Goal: Transaction & Acquisition: Book appointment/travel/reservation

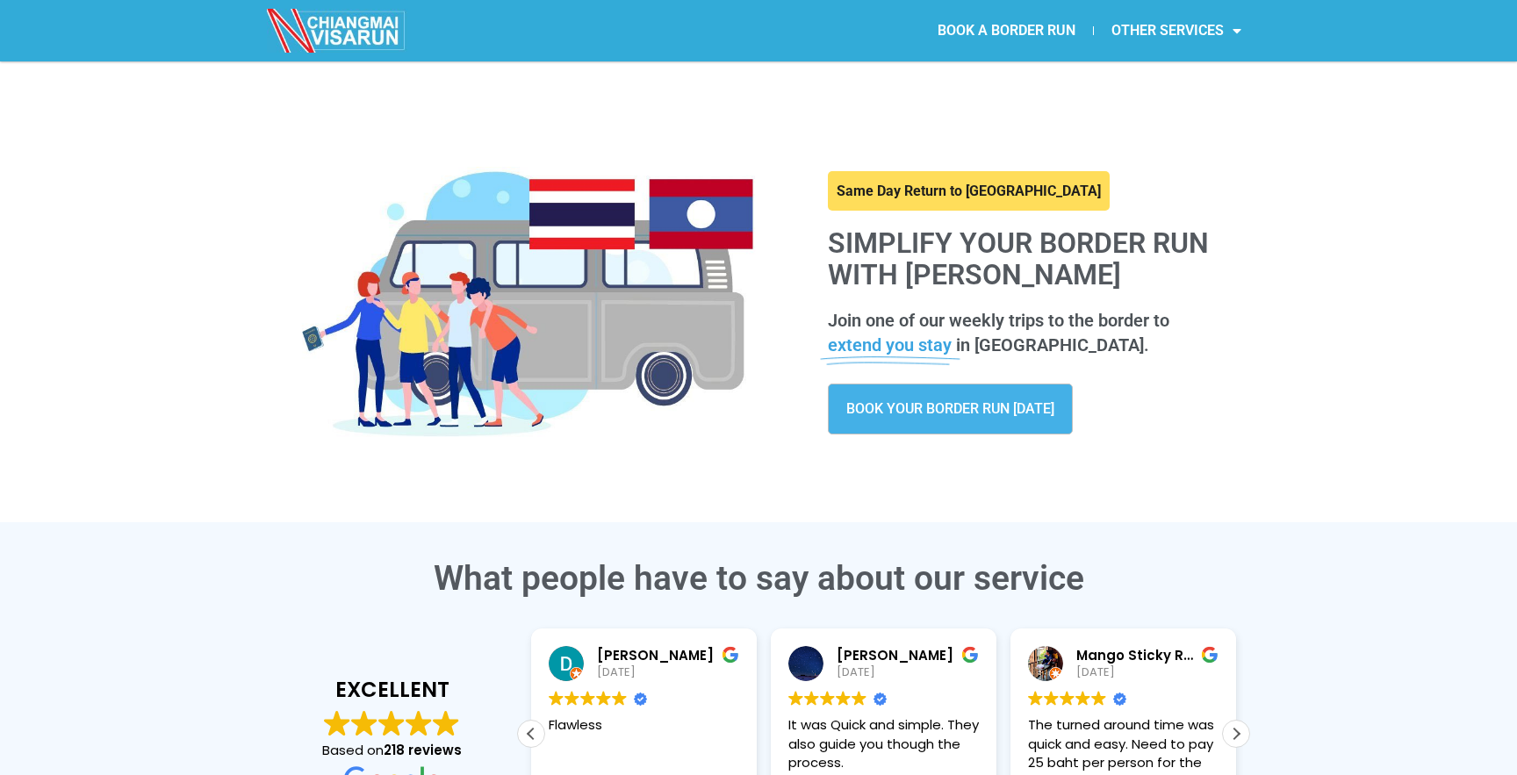
click at [876, 409] on span "BOOK YOUR BORDER RUN [DATE]" at bounding box center [950, 409] width 208 height 14
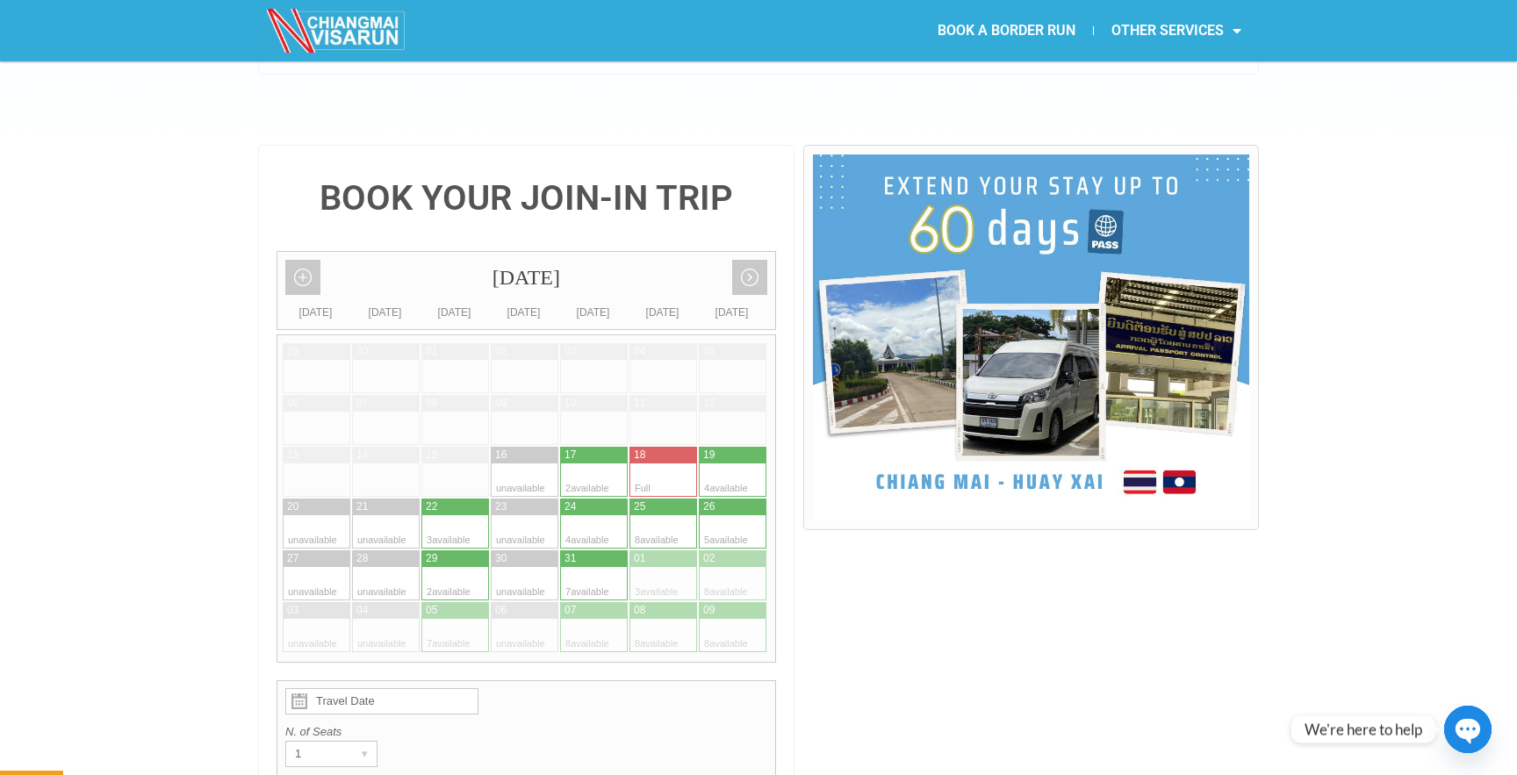
scroll to position [342, 0]
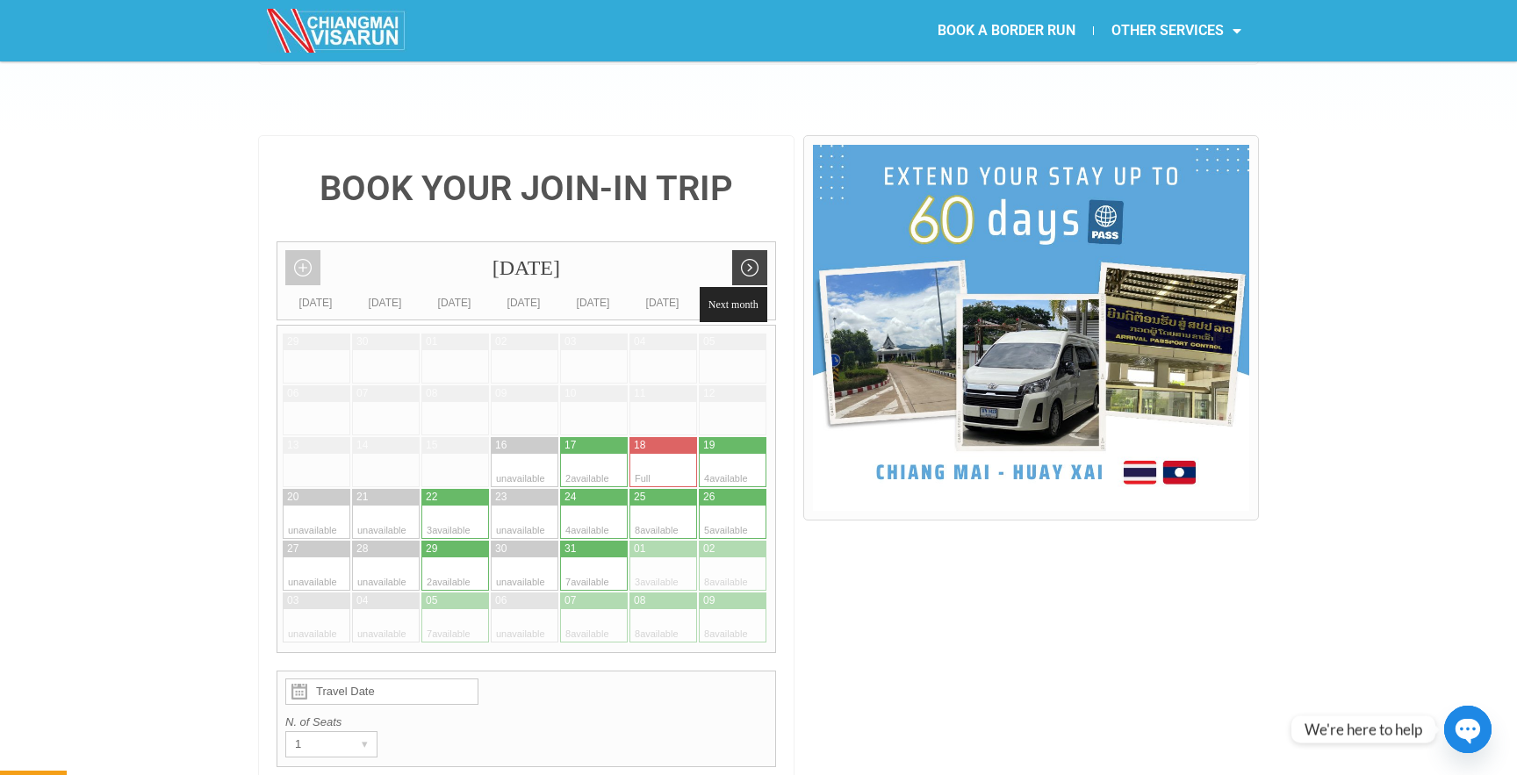
click at [753, 250] on link "Next month" at bounding box center [749, 267] width 35 height 35
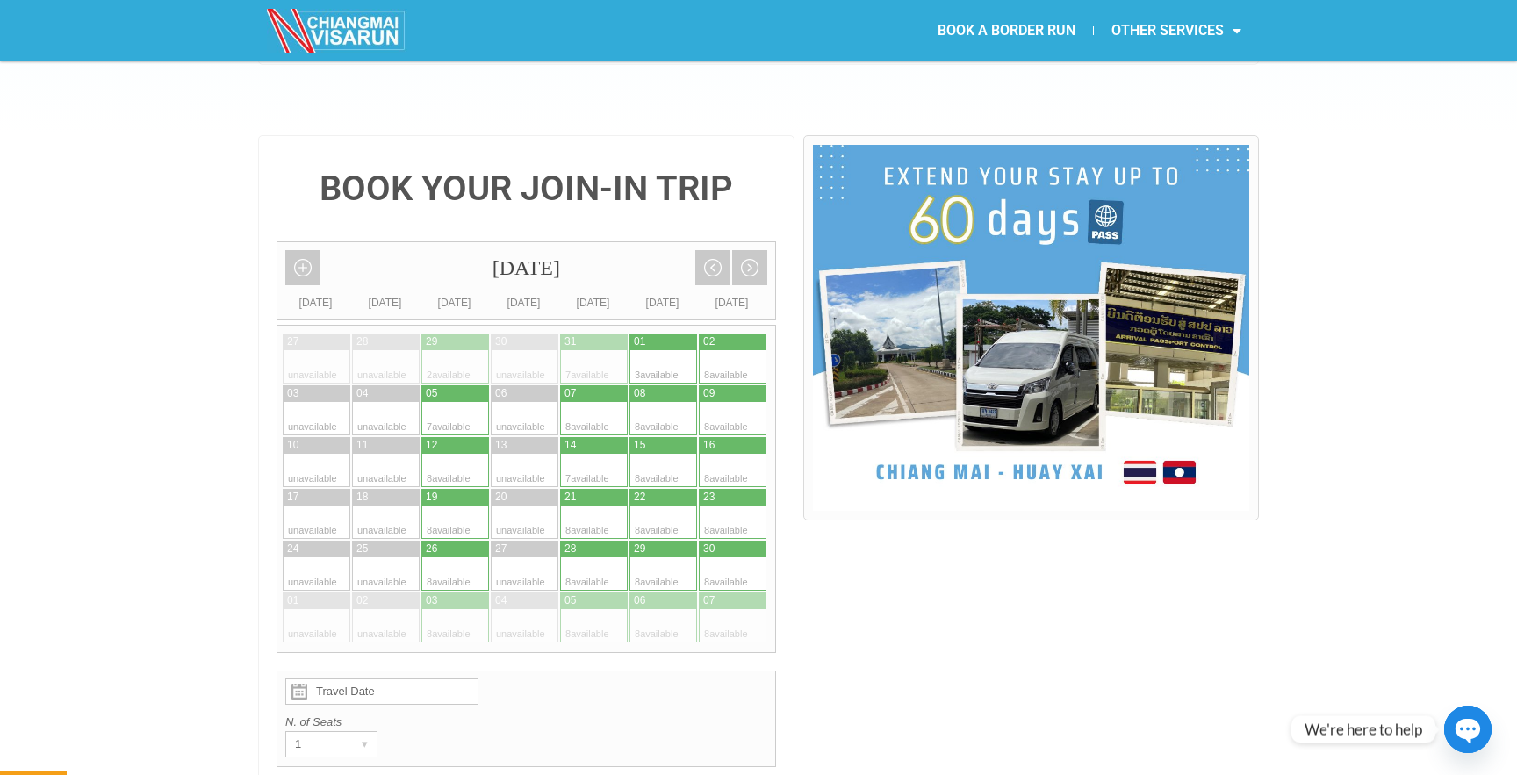
click at [575, 506] on div at bounding box center [577, 522] width 34 height 33
type input "21 November 2025"
radio input "true"
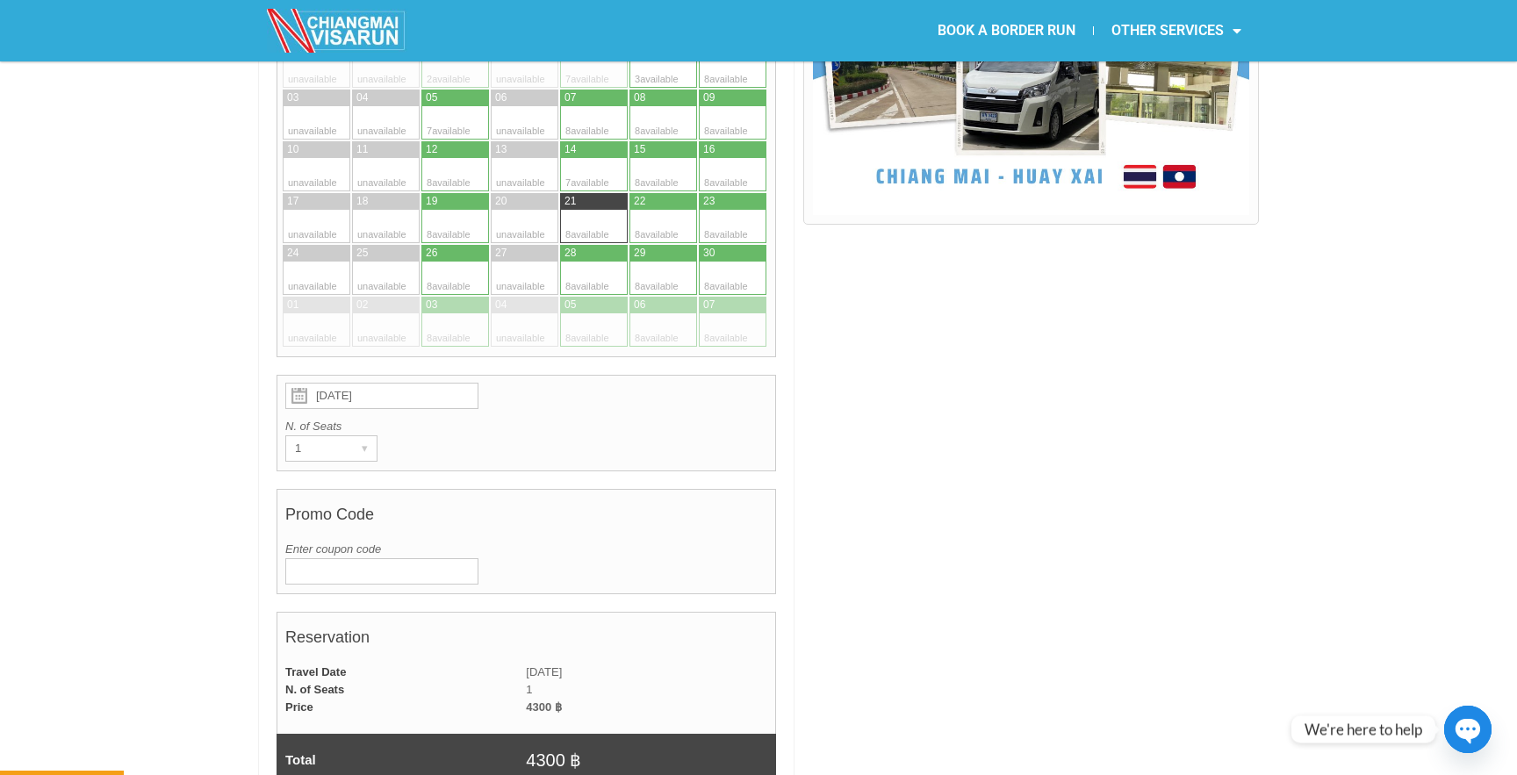
scroll to position [643, 0]
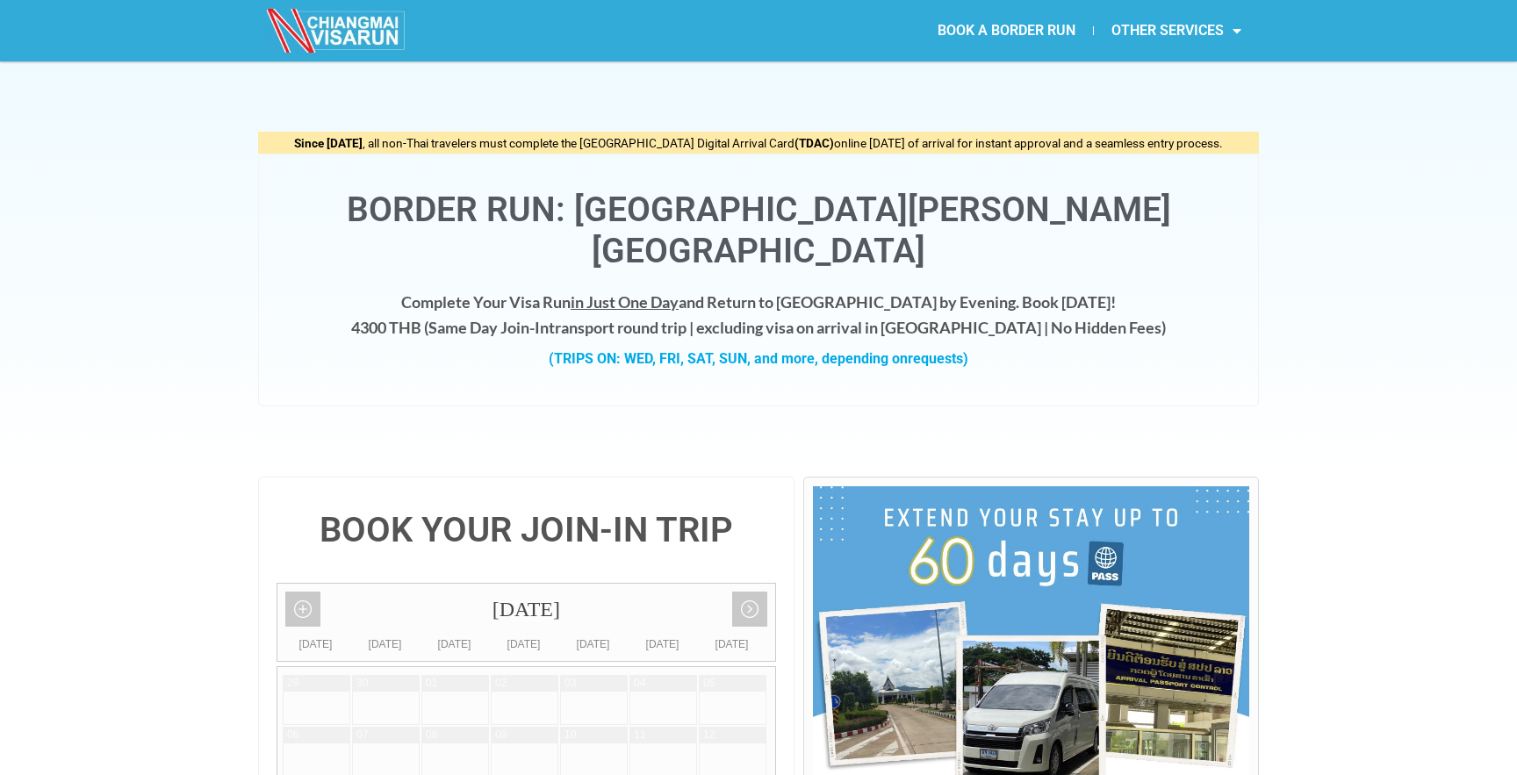
click at [1306, 228] on div "Since May 1, 2025 , all non-Thai travelers must complete the Thailand Digital A…" at bounding box center [758, 268] width 1517 height 415
